Goal: Task Accomplishment & Management: Manage account settings

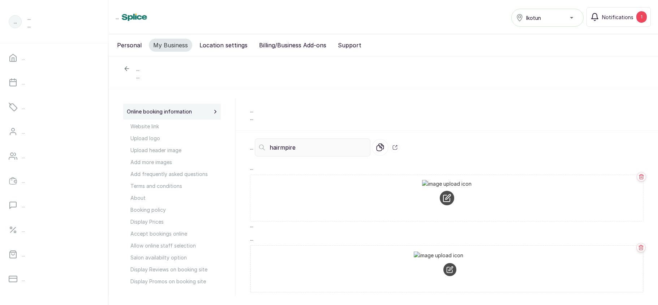
select select "fixed"
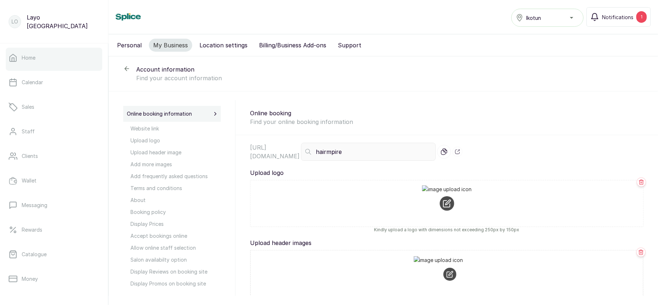
click at [50, 64] on link "Home" at bounding box center [54, 58] width 97 height 20
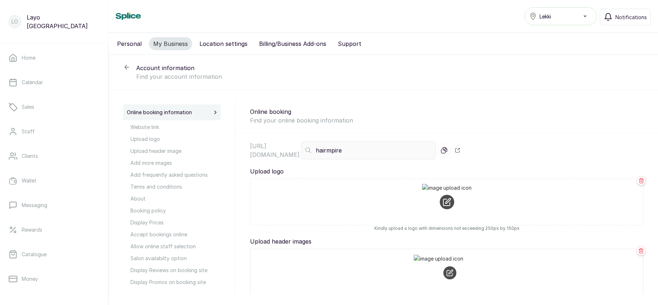
select select "fixed"
drag, startPoint x: 126, startPoint y: 64, endPoint x: 63, endPoint y: 84, distance: 66.7
click at [126, 64] on icon at bounding box center [126, 67] width 7 height 7
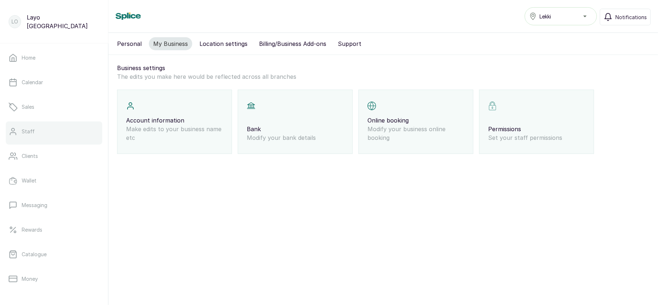
click at [39, 129] on link "Staff" at bounding box center [54, 131] width 97 height 20
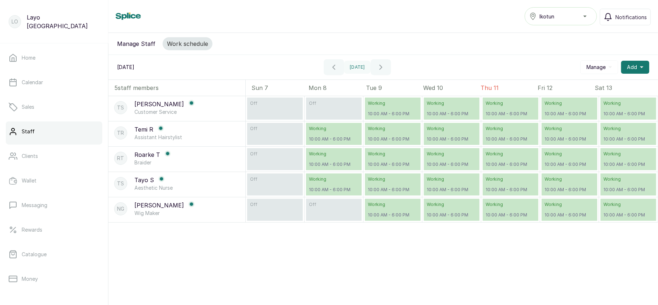
click at [384, 208] on p "Working" at bounding box center [393, 205] width 50 height 6
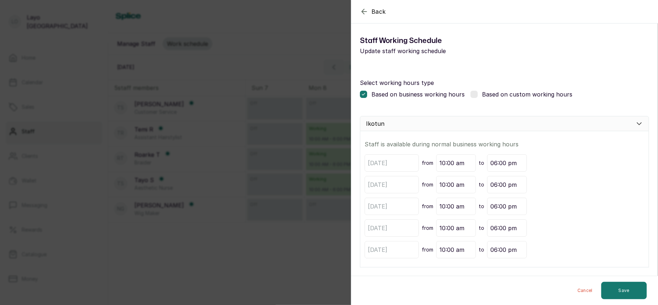
click at [135, 201] on div "Back Modify Working schedule Staff Working Schedule Update staff working schedu…" at bounding box center [329, 152] width 658 height 305
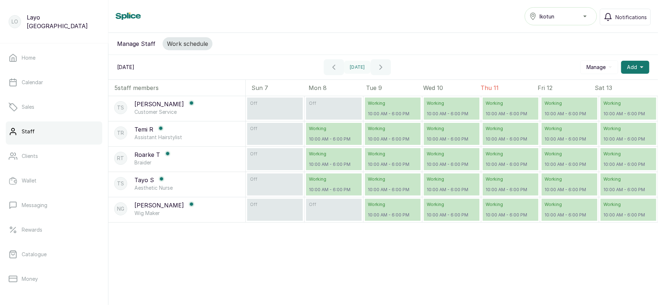
click at [346, 157] on p "Working" at bounding box center [334, 154] width 50 height 6
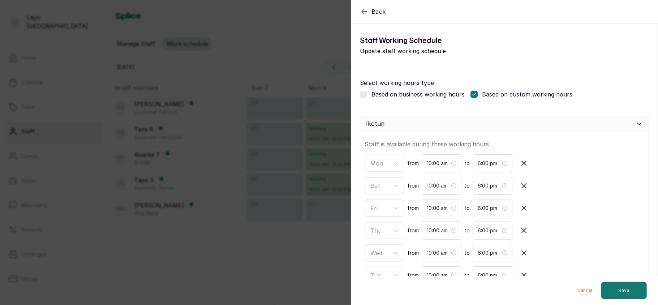
click at [279, 155] on div "Back Modify Working schedule Staff Working Schedule Update staff working schedu…" at bounding box center [329, 152] width 658 height 305
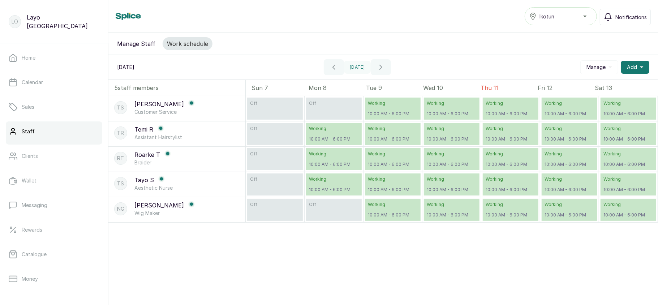
click at [565, 14] on div "Ikotun" at bounding box center [561, 16] width 63 height 9
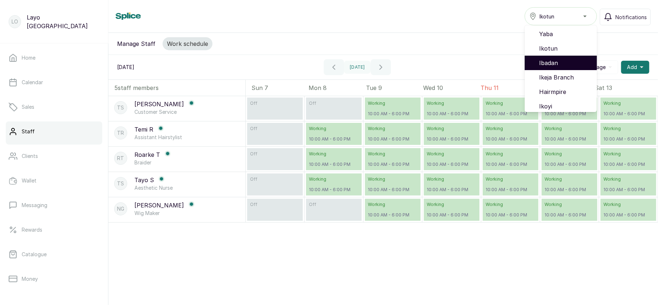
click at [559, 61] on span "Ibadan" at bounding box center [565, 63] width 52 height 9
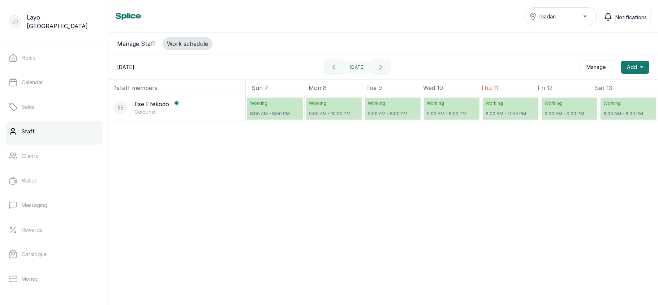
click at [265, 106] on p "Working" at bounding box center [275, 104] width 50 height 6
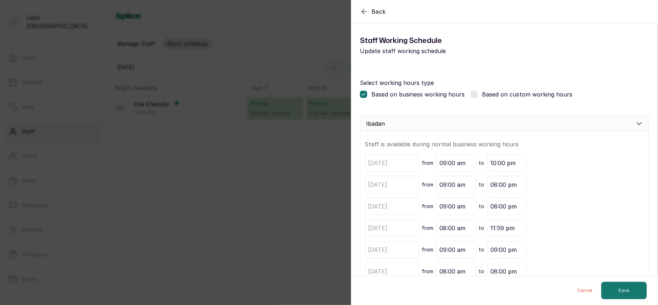
click at [236, 87] on div "Back Modify Working schedule Staff Working Schedule Update staff working schedu…" at bounding box center [329, 152] width 658 height 305
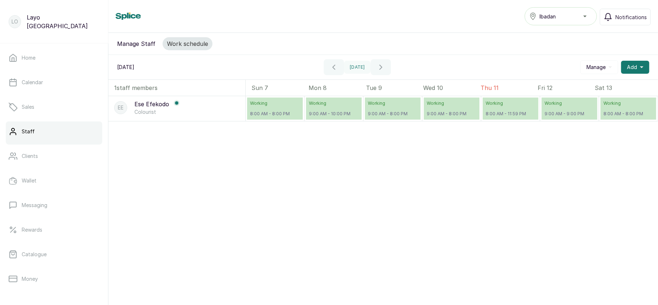
click at [264, 106] on p "Working" at bounding box center [275, 104] width 50 height 6
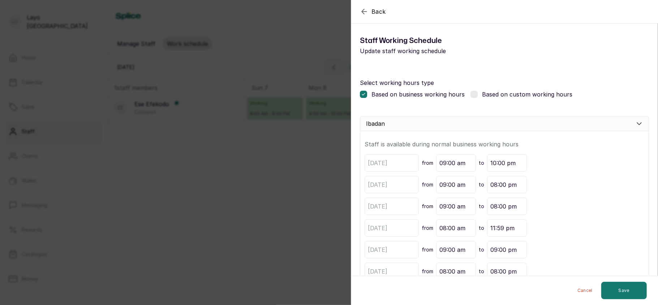
scroll to position [44, 0]
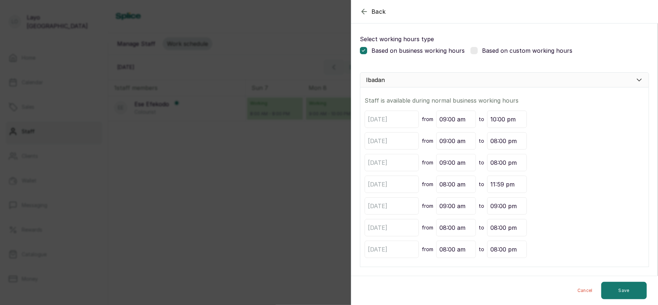
click at [197, 218] on div "Back Modify Working schedule Staff Working Schedule Update staff working schedu…" at bounding box center [329, 152] width 658 height 305
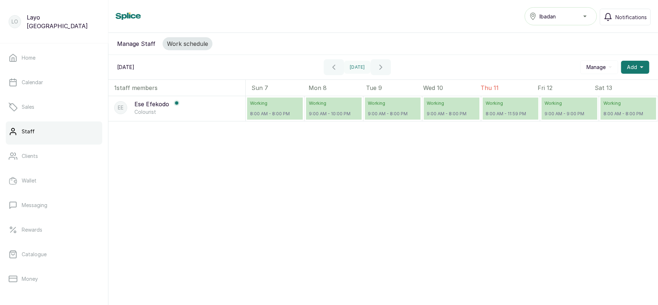
click at [151, 116] on p "Colourist" at bounding box center [158, 111] width 46 height 7
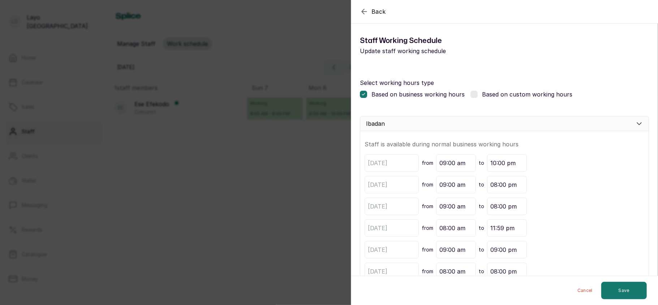
click at [233, 170] on div "Back Modify Working schedule Staff Working Schedule Update staff working schedu…" at bounding box center [329, 152] width 658 height 305
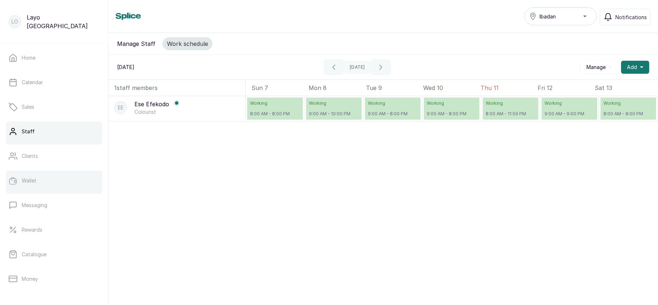
scroll to position [104, 0]
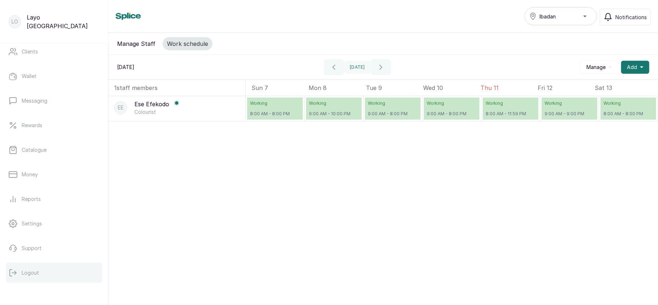
click at [34, 273] on p "Logout" at bounding box center [30, 272] width 17 height 7
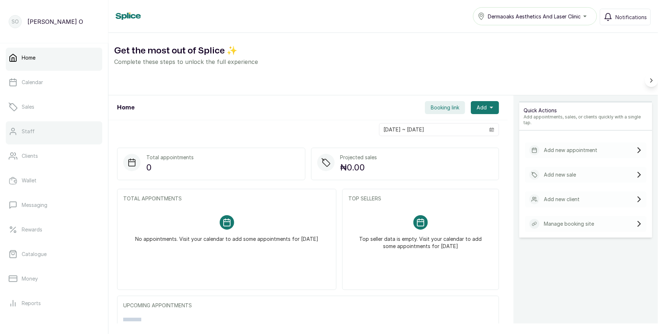
click at [35, 129] on link "Staff" at bounding box center [54, 131] width 97 height 20
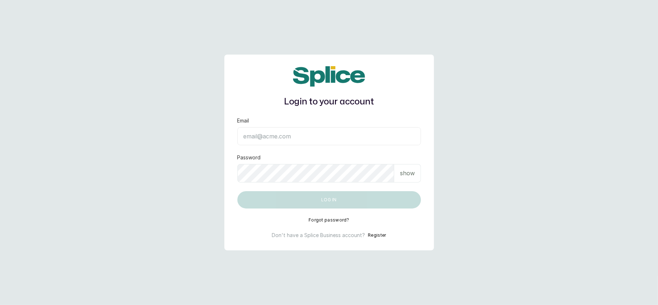
click at [295, 137] on input "Email" at bounding box center [330, 136] width 184 height 18
type input "layo@withsplice.com"
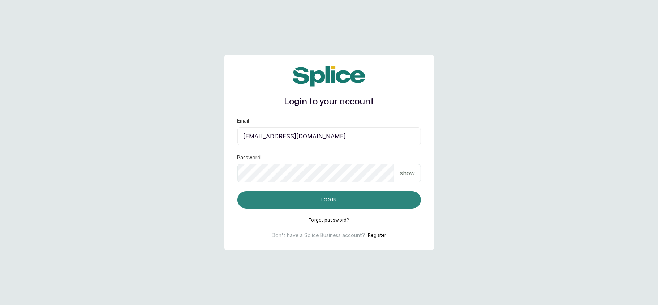
click at [310, 197] on button "Log in" at bounding box center [330, 199] width 184 height 17
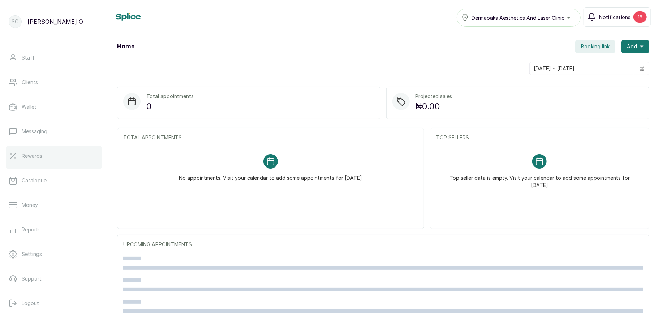
scroll to position [81, 0]
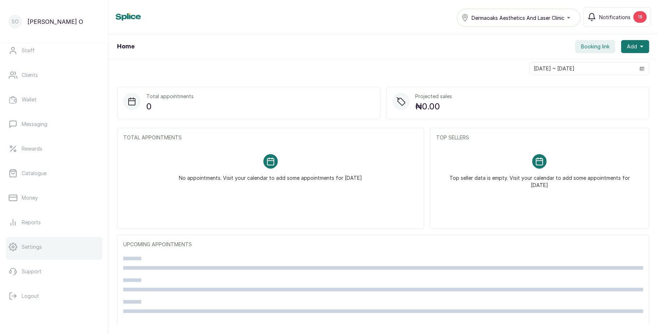
click at [59, 245] on link "Settings" at bounding box center [54, 247] width 97 height 20
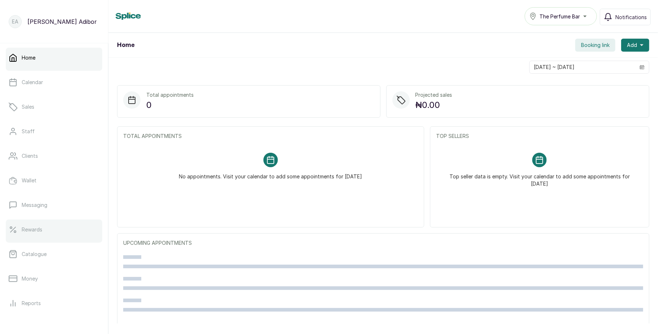
scroll to position [81, 0]
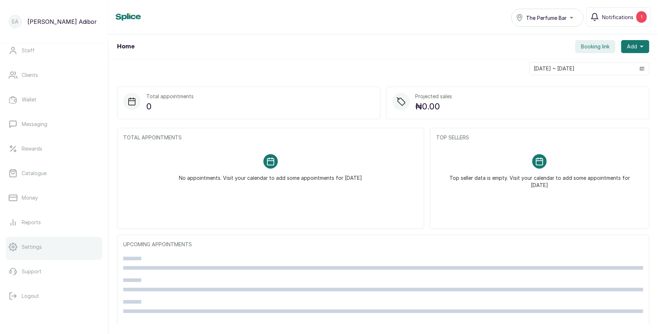
click at [43, 245] on link "Settings" at bounding box center [54, 247] width 97 height 20
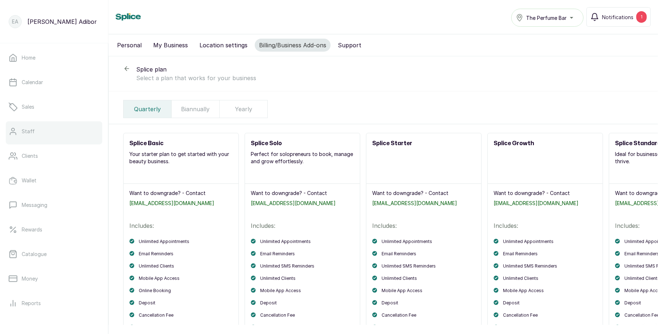
click at [19, 129] on link "Staff" at bounding box center [54, 131] width 97 height 20
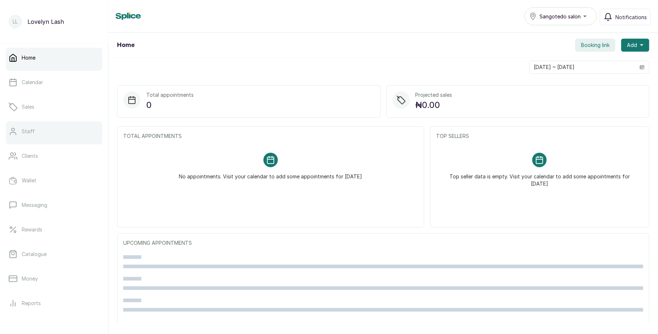
click at [28, 129] on p "Staff" at bounding box center [28, 131] width 13 height 7
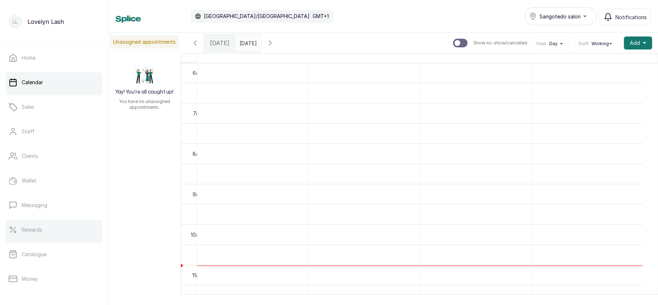
scroll to position [104, 0]
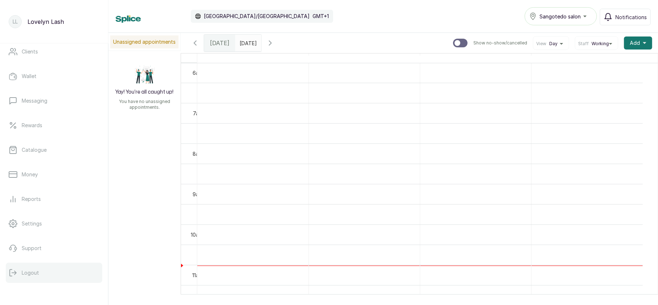
click at [37, 271] on p "Logout" at bounding box center [30, 272] width 17 height 7
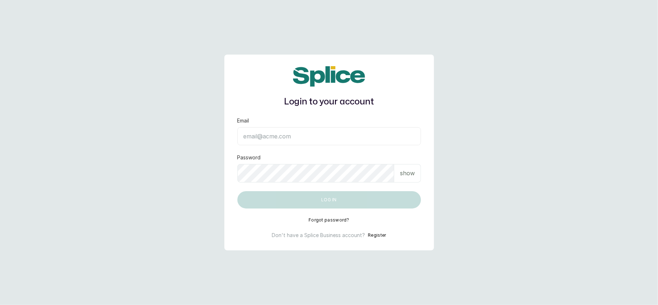
click at [293, 143] on input "Email" at bounding box center [330, 136] width 184 height 18
type input "[EMAIL_ADDRESS][DOMAIN_NAME]"
click at [401, 167] on div "show" at bounding box center [407, 173] width 27 height 18
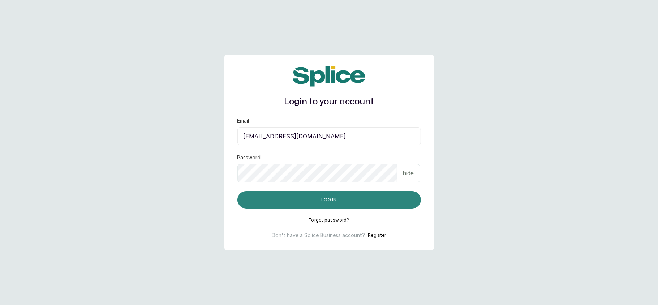
click at [364, 195] on button "Log in" at bounding box center [330, 199] width 184 height 17
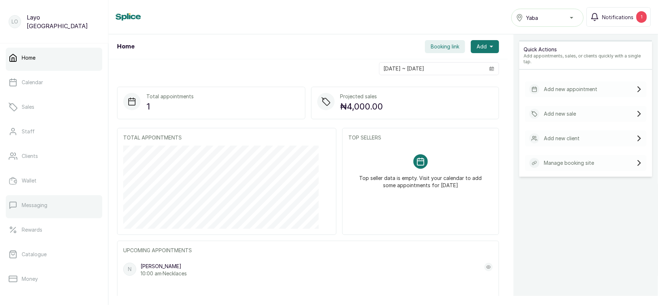
click at [41, 206] on p "Messaging" at bounding box center [35, 205] width 26 height 7
